Goal: Transaction & Acquisition: Purchase product/service

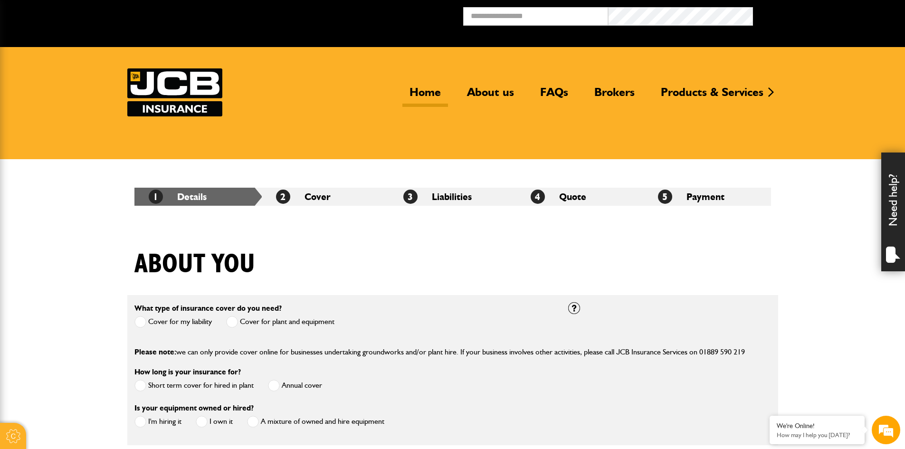
click at [419, 94] on link "Home" at bounding box center [425, 96] width 46 height 22
